Goal: Task Accomplishment & Management: Manage account settings

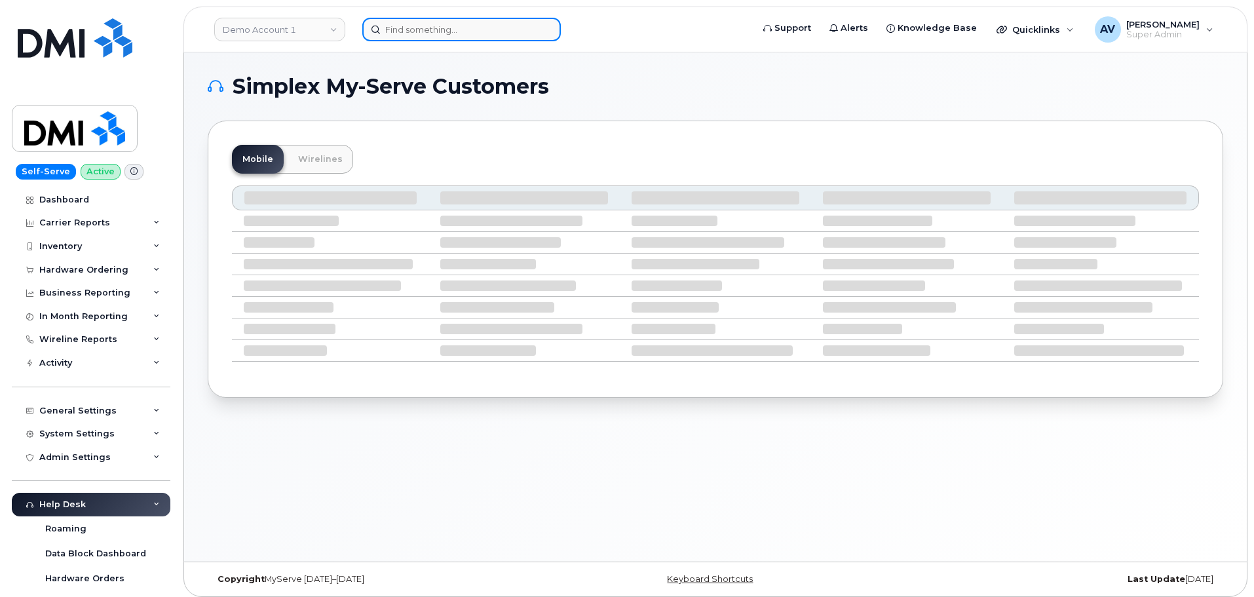
click at [503, 27] on input at bounding box center [461, 30] width 198 height 24
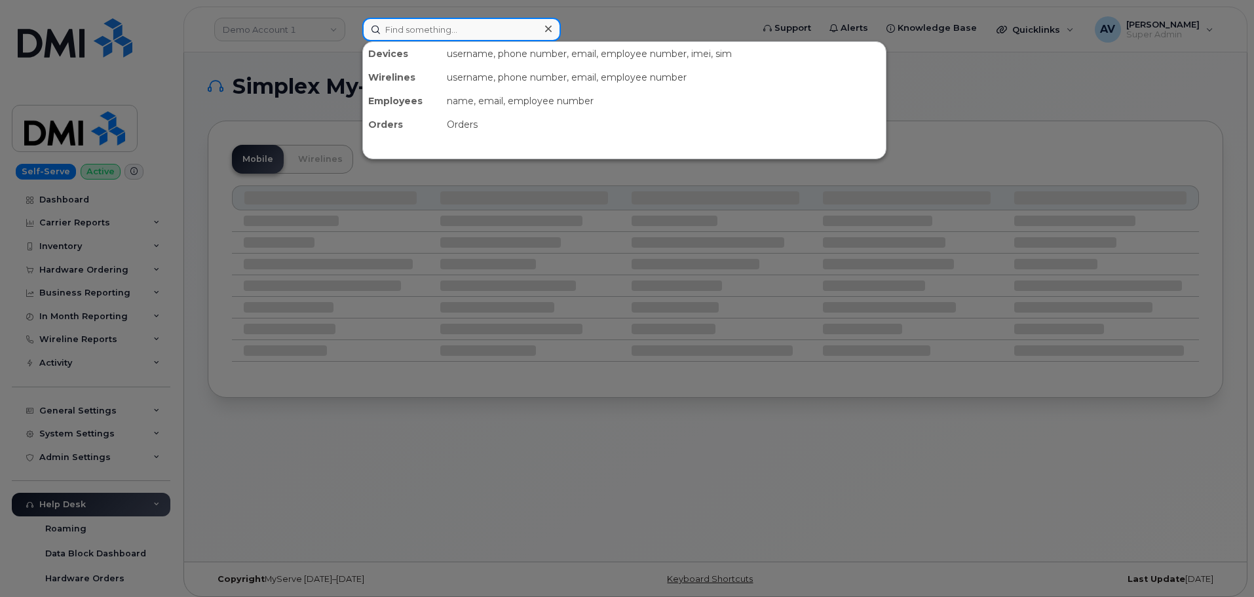
paste input "[PERSON_NAME]"
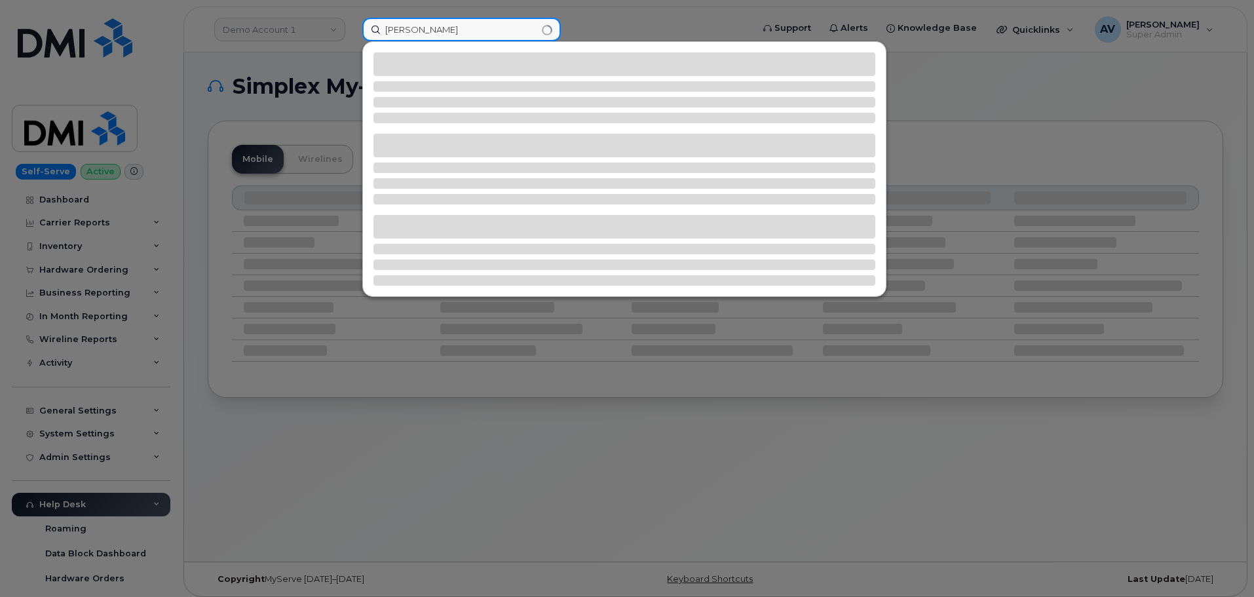
type input "[PERSON_NAME]"
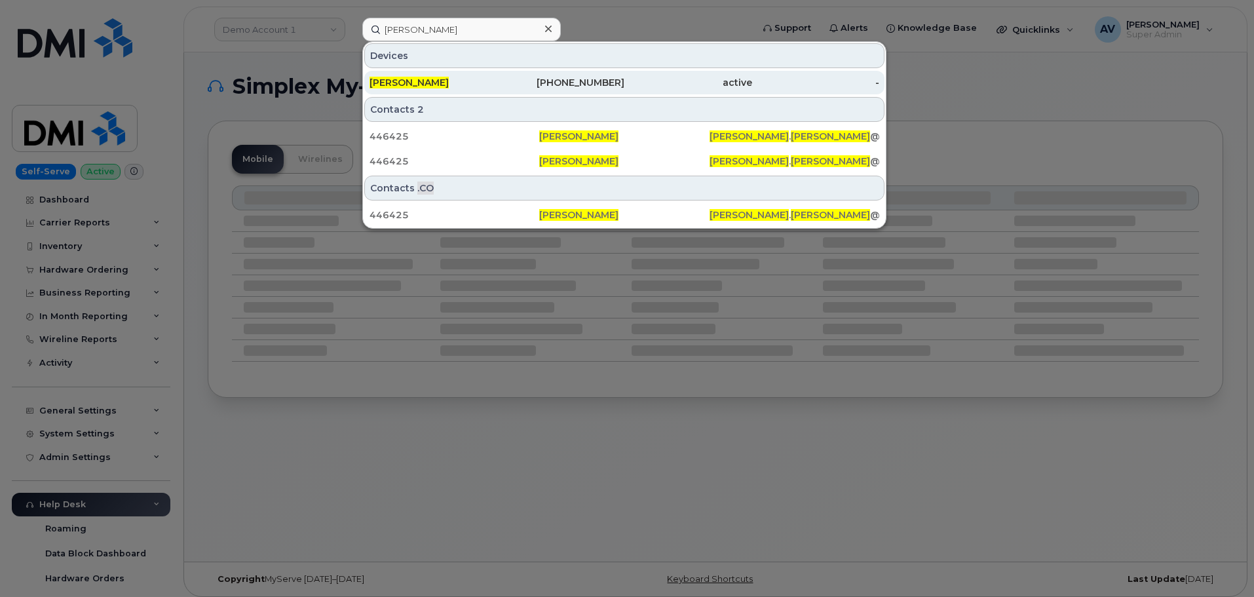
click at [473, 79] on div "[PERSON_NAME]" at bounding box center [433, 82] width 128 height 13
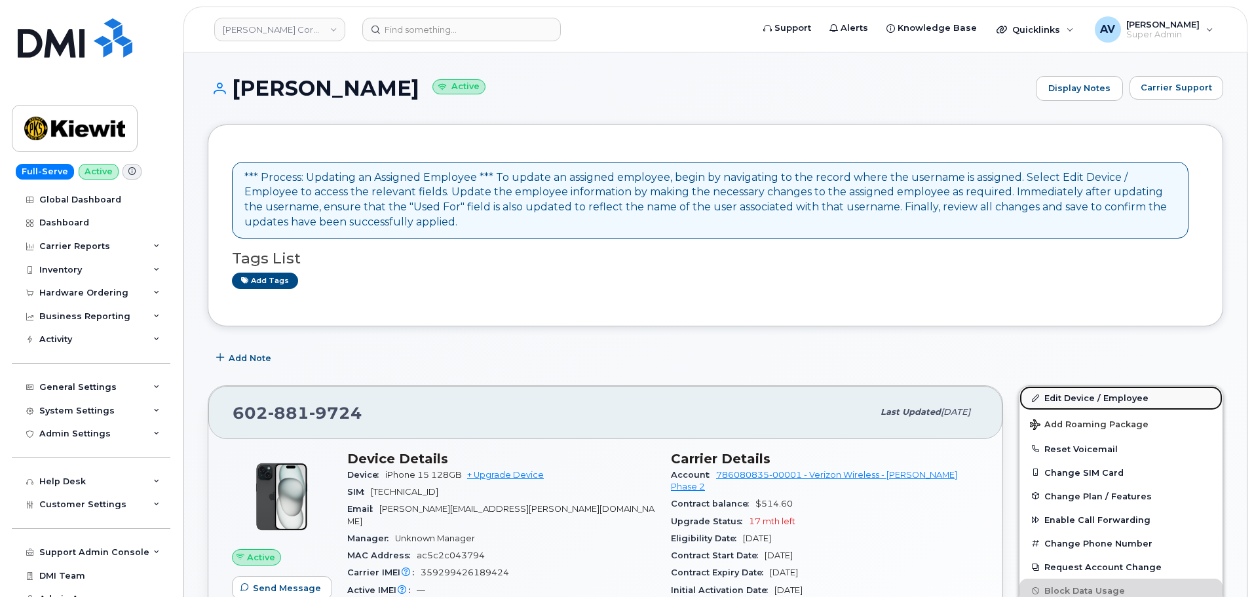
click at [1071, 394] on link "Edit Device / Employee" at bounding box center [1120, 398] width 203 height 24
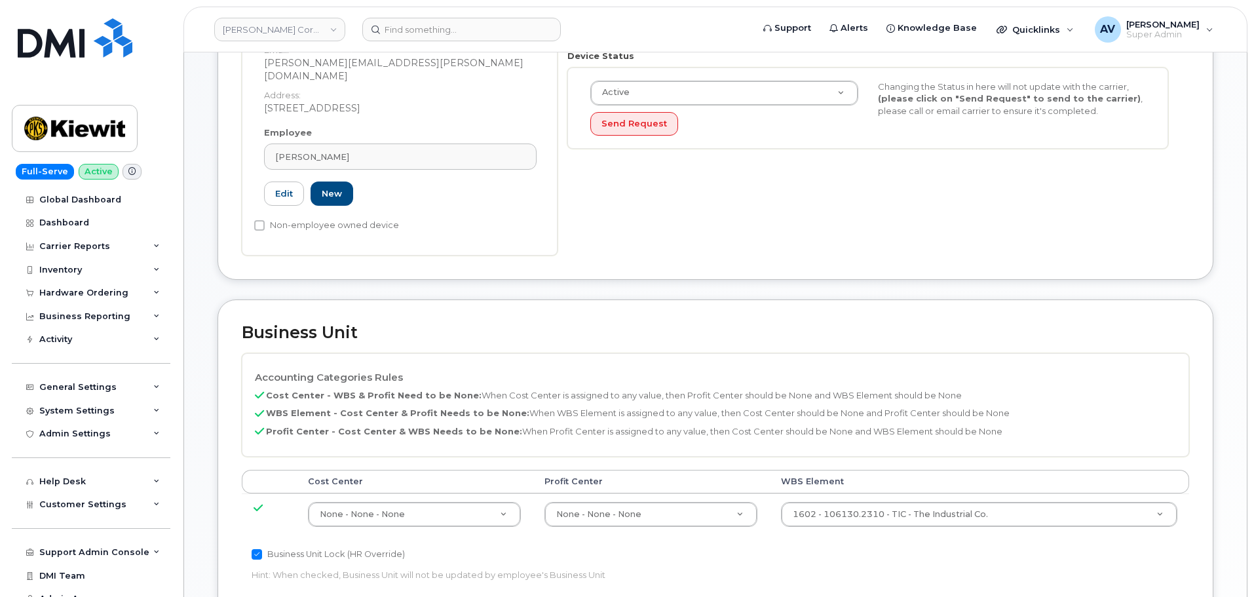
scroll to position [590, 0]
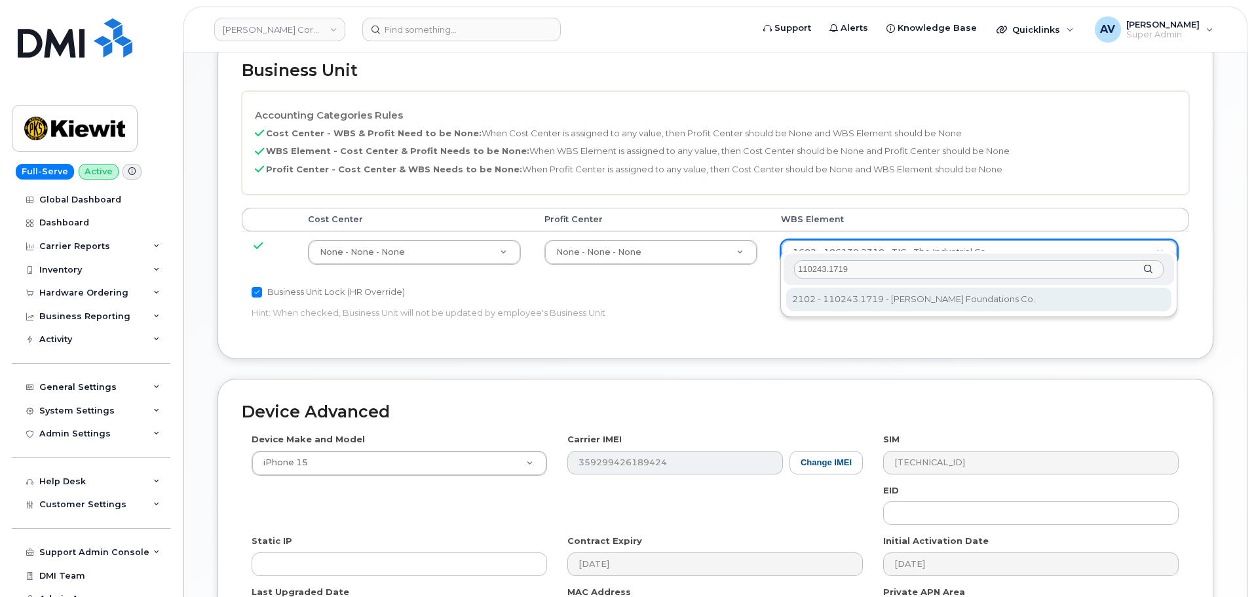
type input "110243.1719"
type input "33469497"
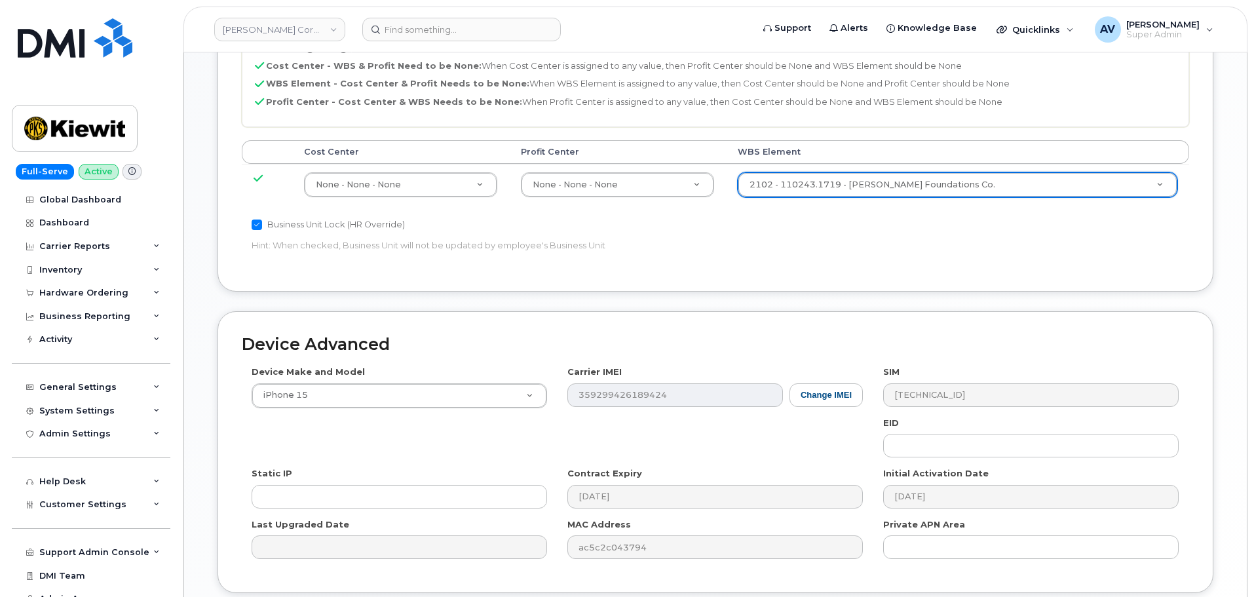
scroll to position [749, 0]
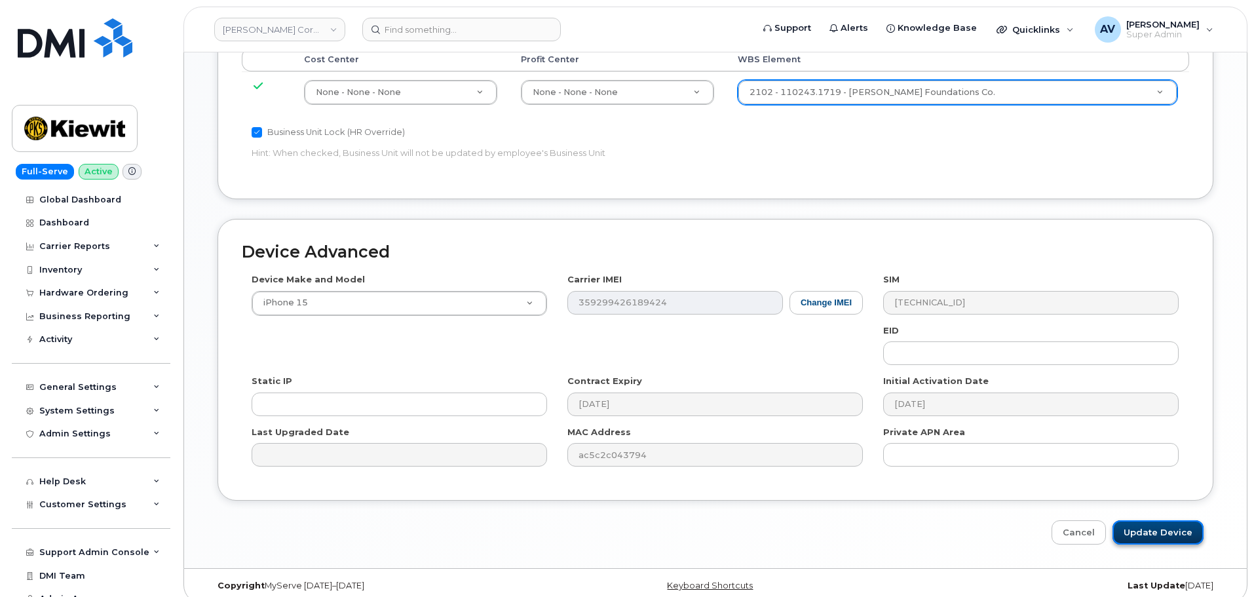
click at [1162, 520] on input "Update Device" at bounding box center [1157, 532] width 91 height 24
type input "Saving..."
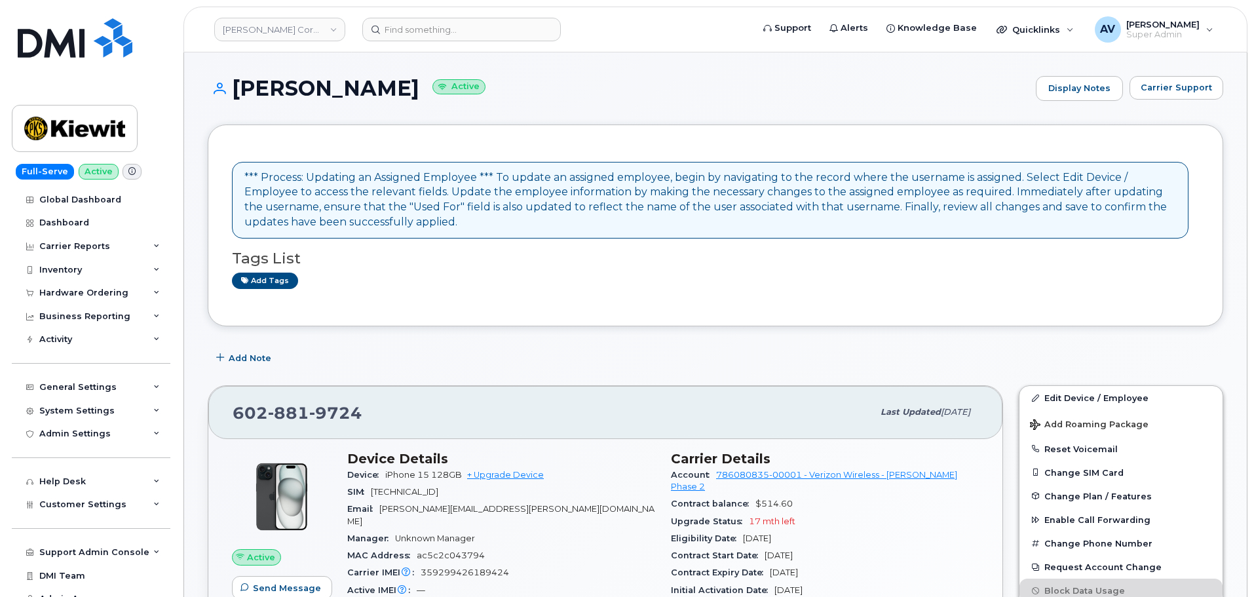
drag, startPoint x: 244, startPoint y: 172, endPoint x: 202, endPoint y: 162, distance: 43.2
click at [253, 157] on div "*** Process: Updating an Assigned Employee *** To update an assigned employee, …" at bounding box center [715, 226] width 967 height 154
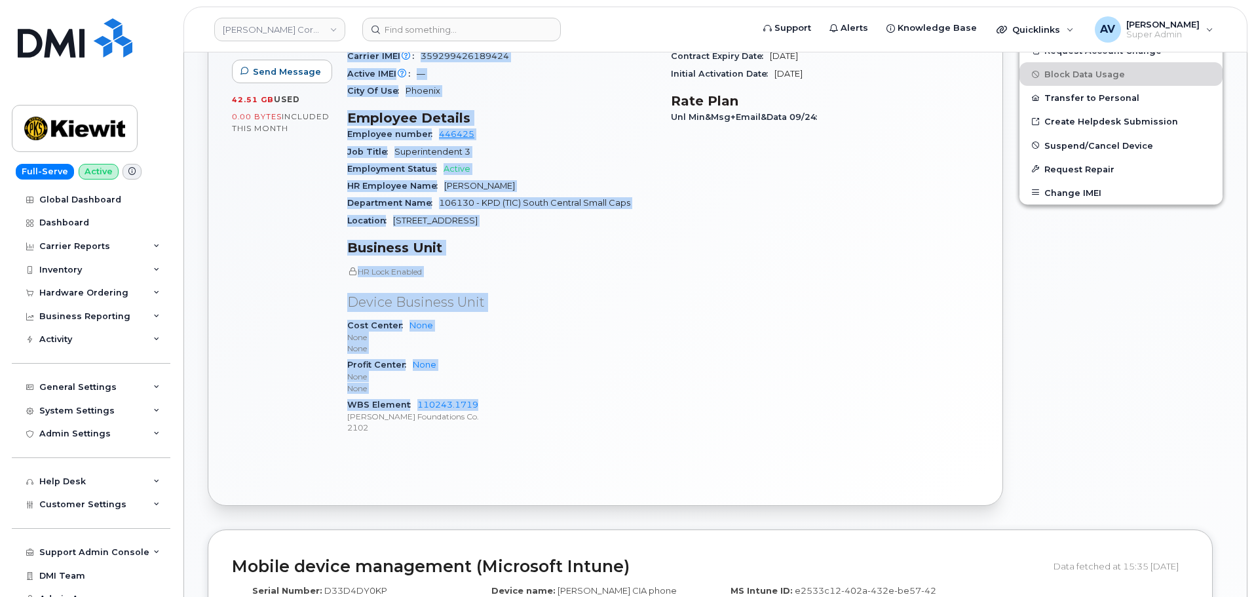
scroll to position [524, 0]
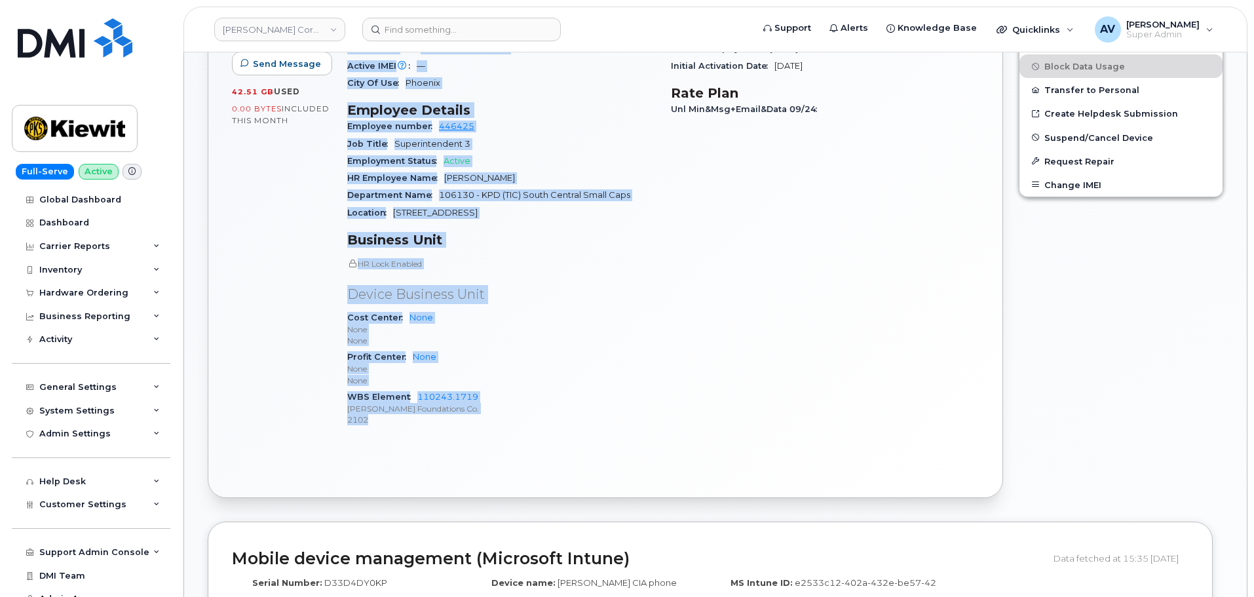
drag, startPoint x: 347, startPoint y: 258, endPoint x: 507, endPoint y: 418, distance: 226.0
click at [507, 418] on div "Device Details Device iPhone 15 128GB + Upgrade Device SIM [TECHNICAL_ID] Email…" at bounding box center [501, 183] width 324 height 528
copy div "Device Details Device iPhone 15 128GB + Upgrade Device SIM [TECHNICAL_ID] Email…"
